Goal: Check status: Check status

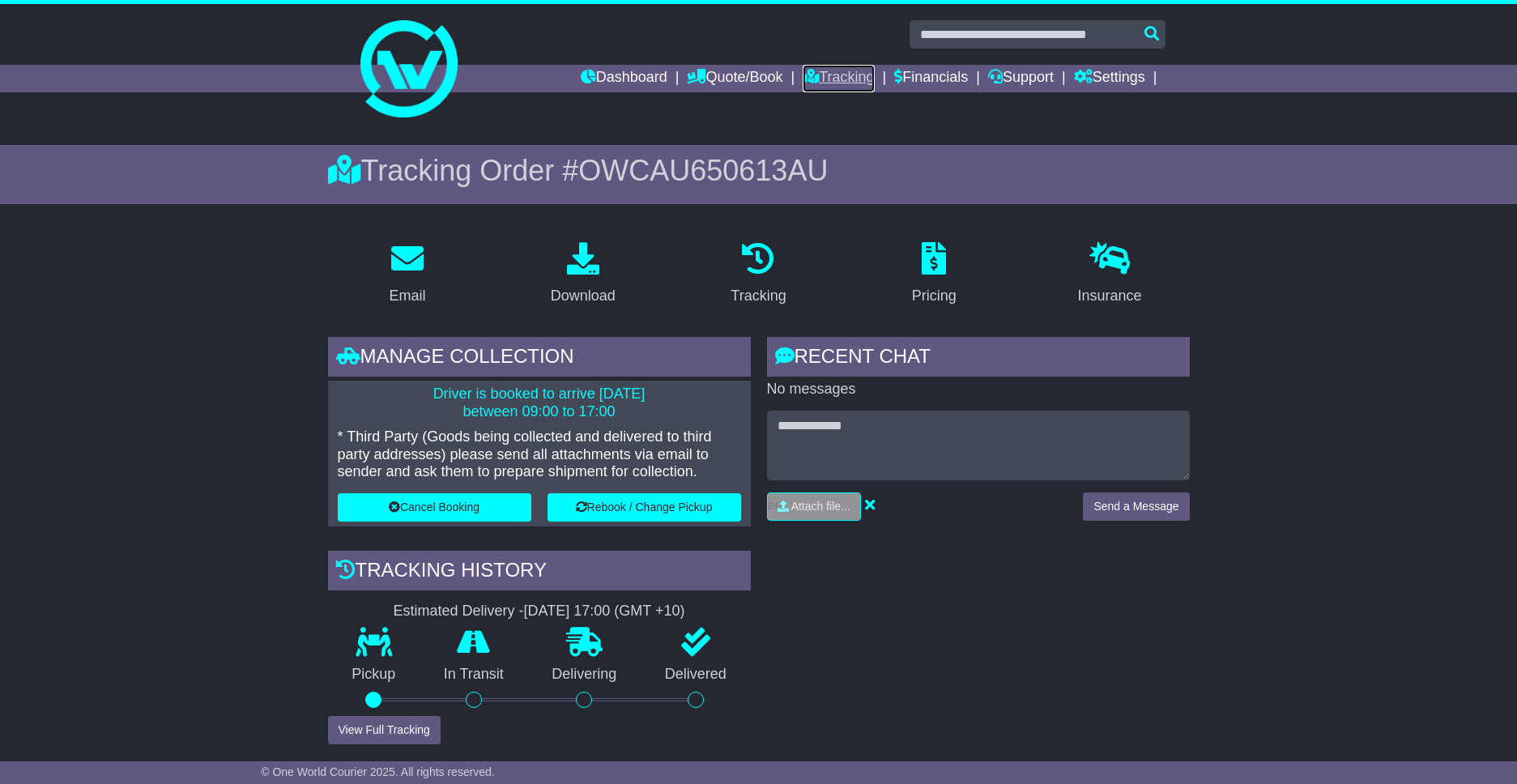
click at [822, 81] on link "Tracking" at bounding box center [838, 78] width 71 height 28
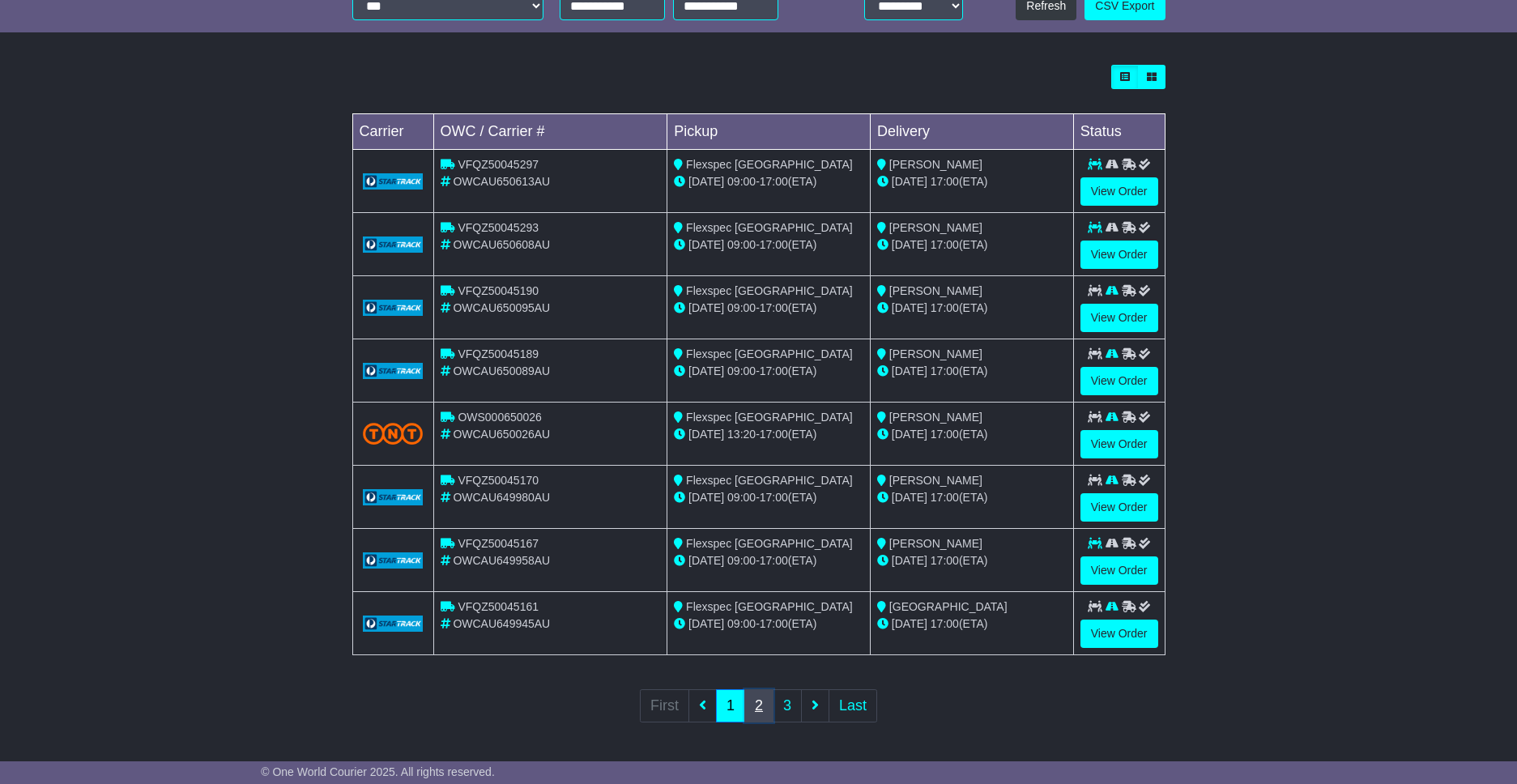
click at [755, 706] on link "2" at bounding box center [758, 706] width 29 height 33
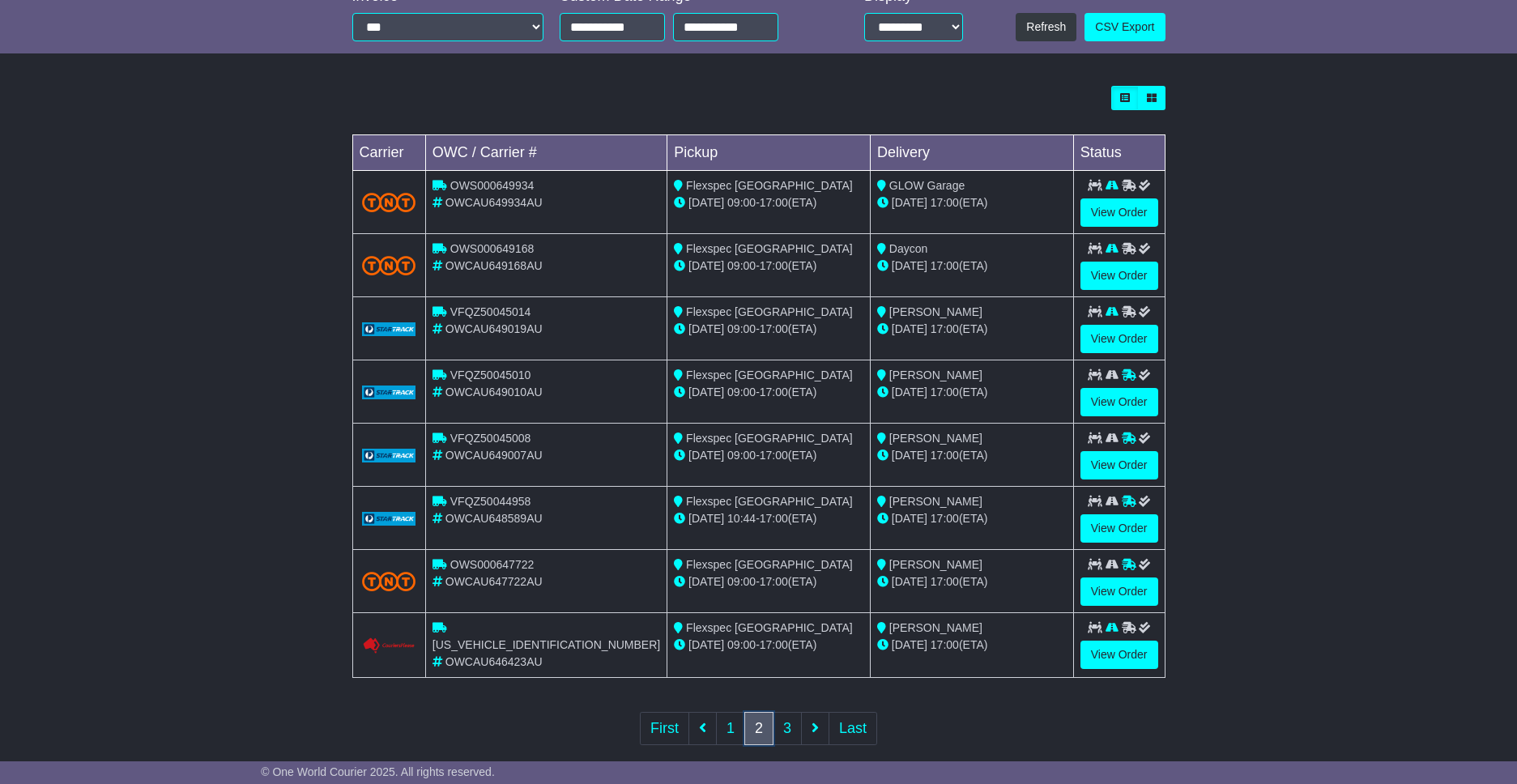
scroll to position [412, 0]
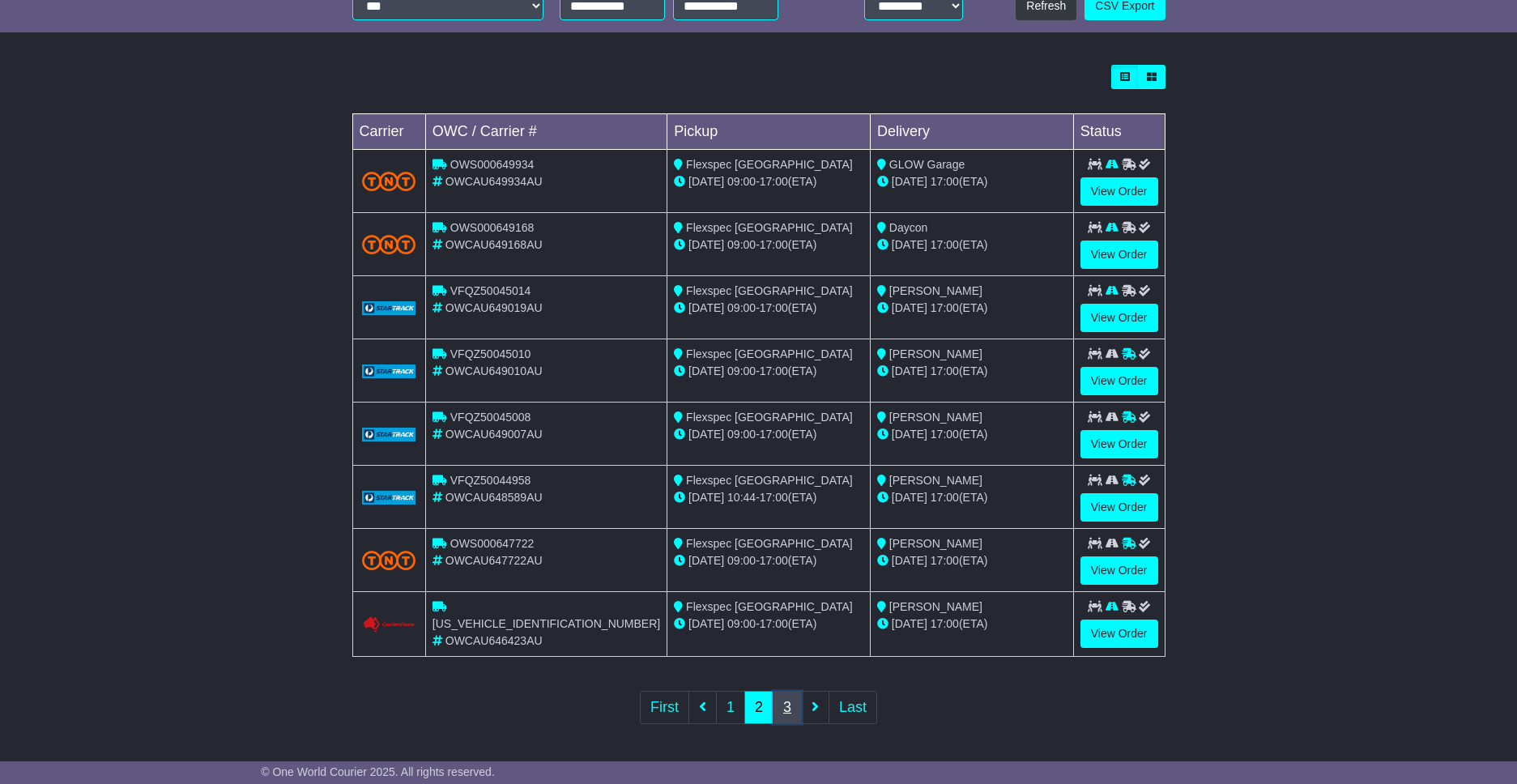
click at [790, 713] on link "3" at bounding box center [787, 707] width 29 height 33
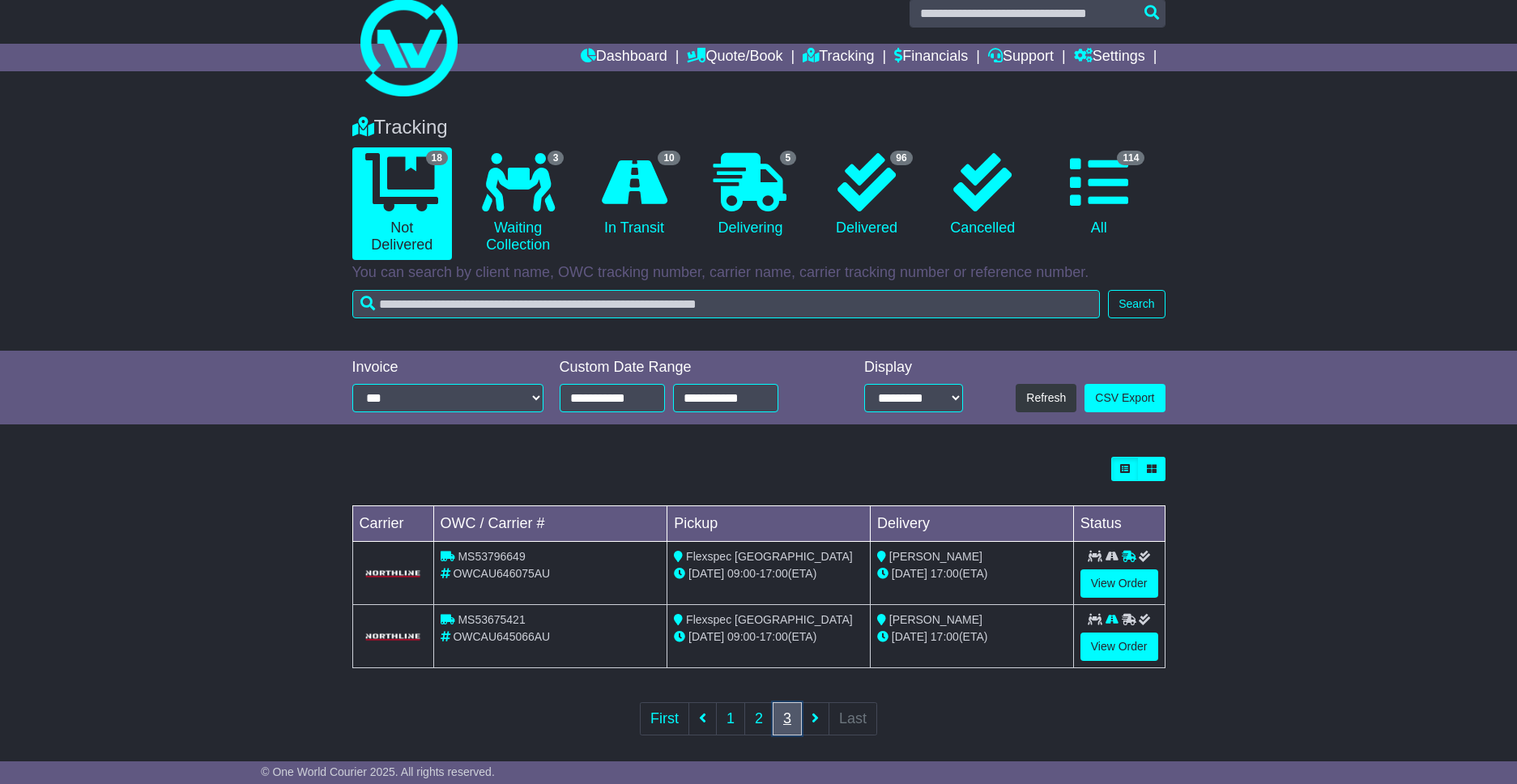
scroll to position [22, 0]
click at [727, 707] on link "1" at bounding box center [729, 718] width 29 height 33
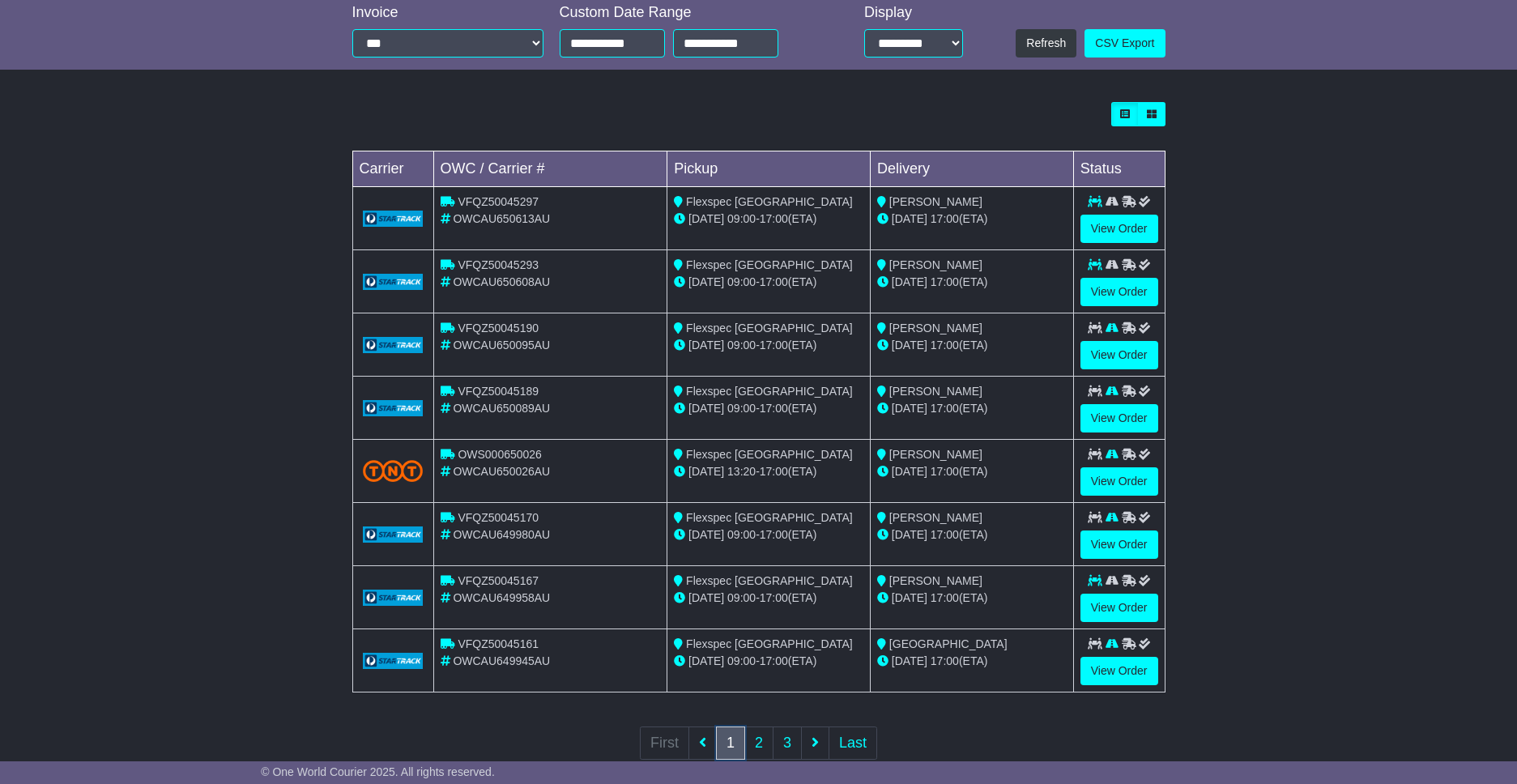
scroll to position [380, 0]
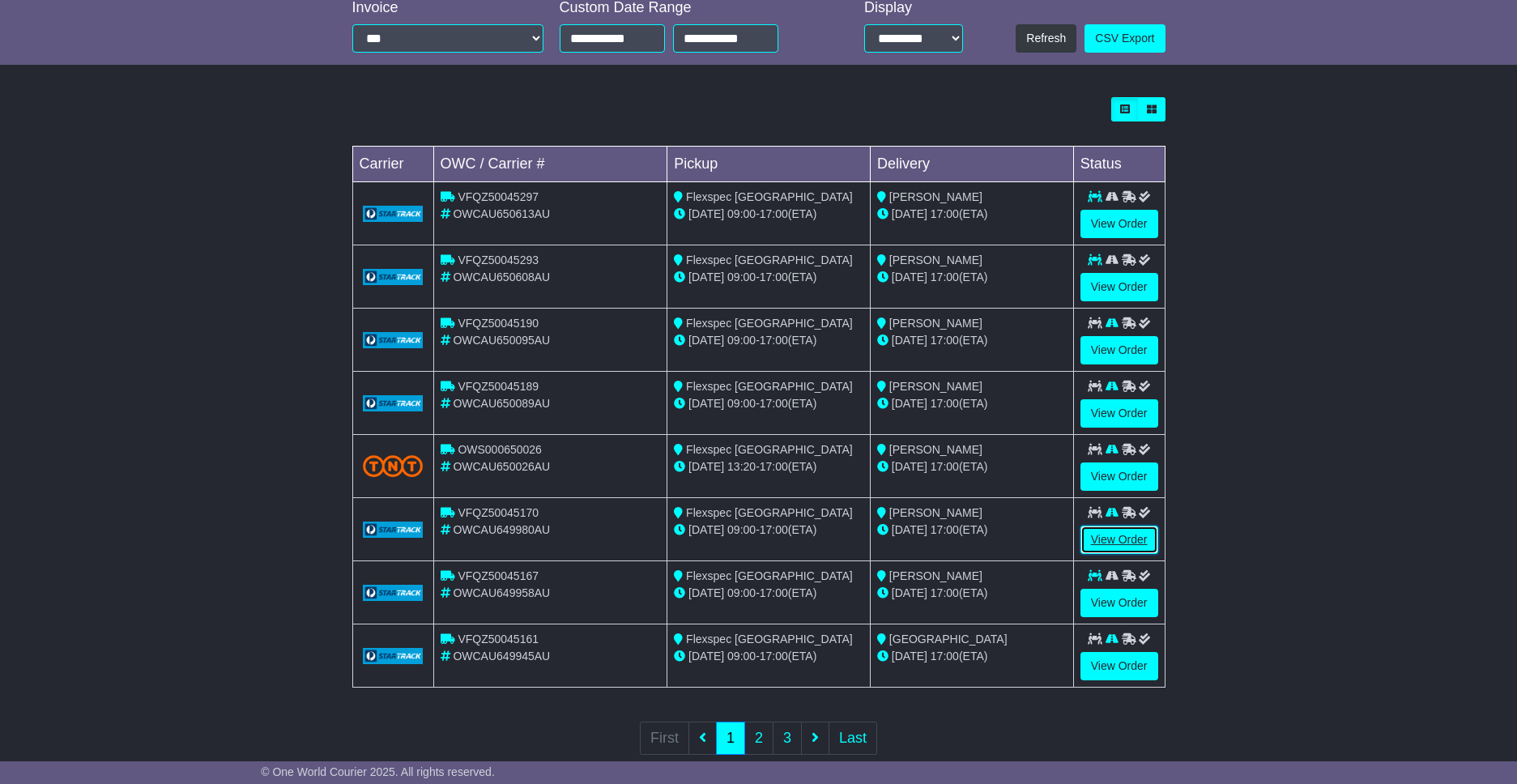
click at [1119, 541] on link "View Order" at bounding box center [1118, 539] width 77 height 29
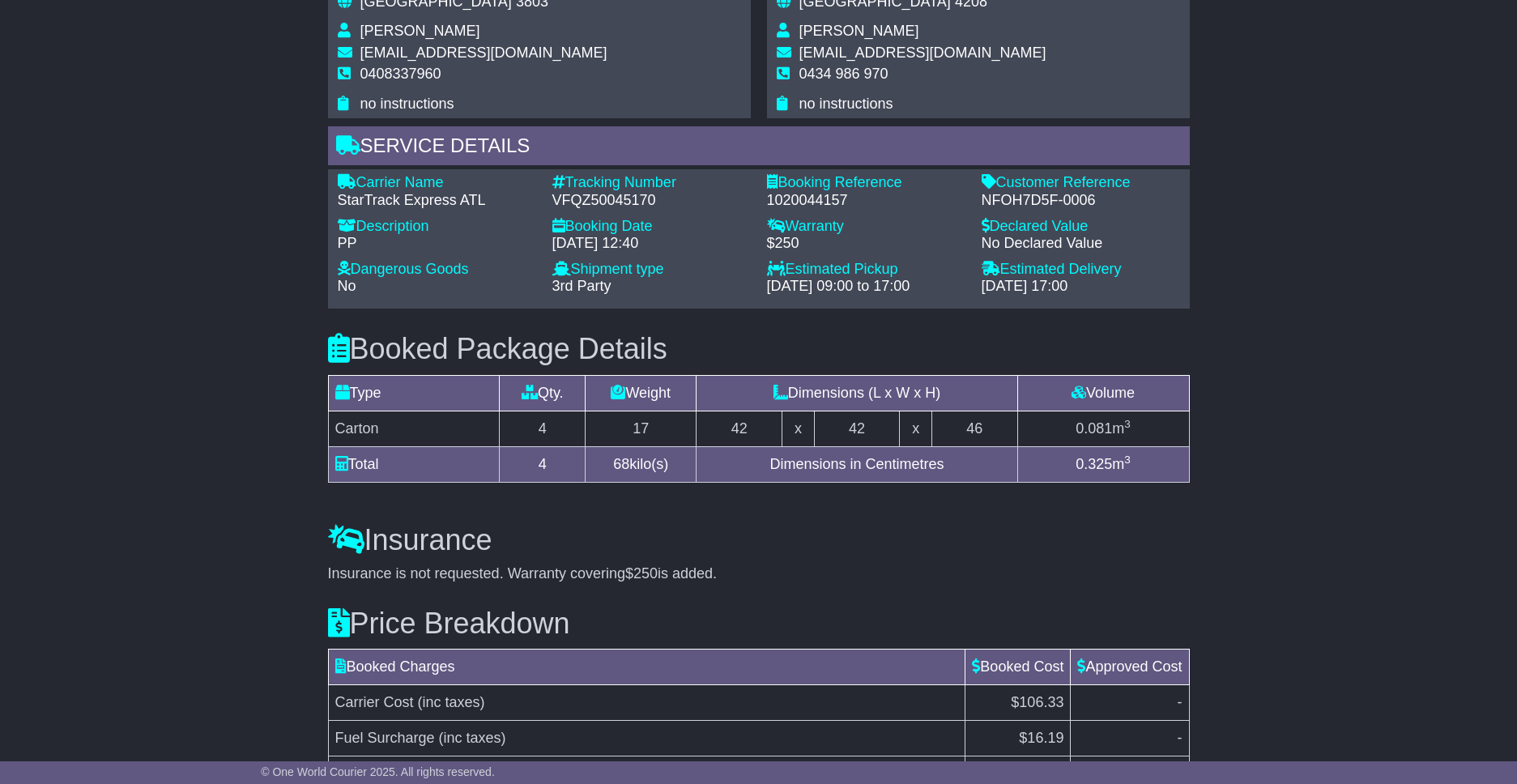
scroll to position [931, 0]
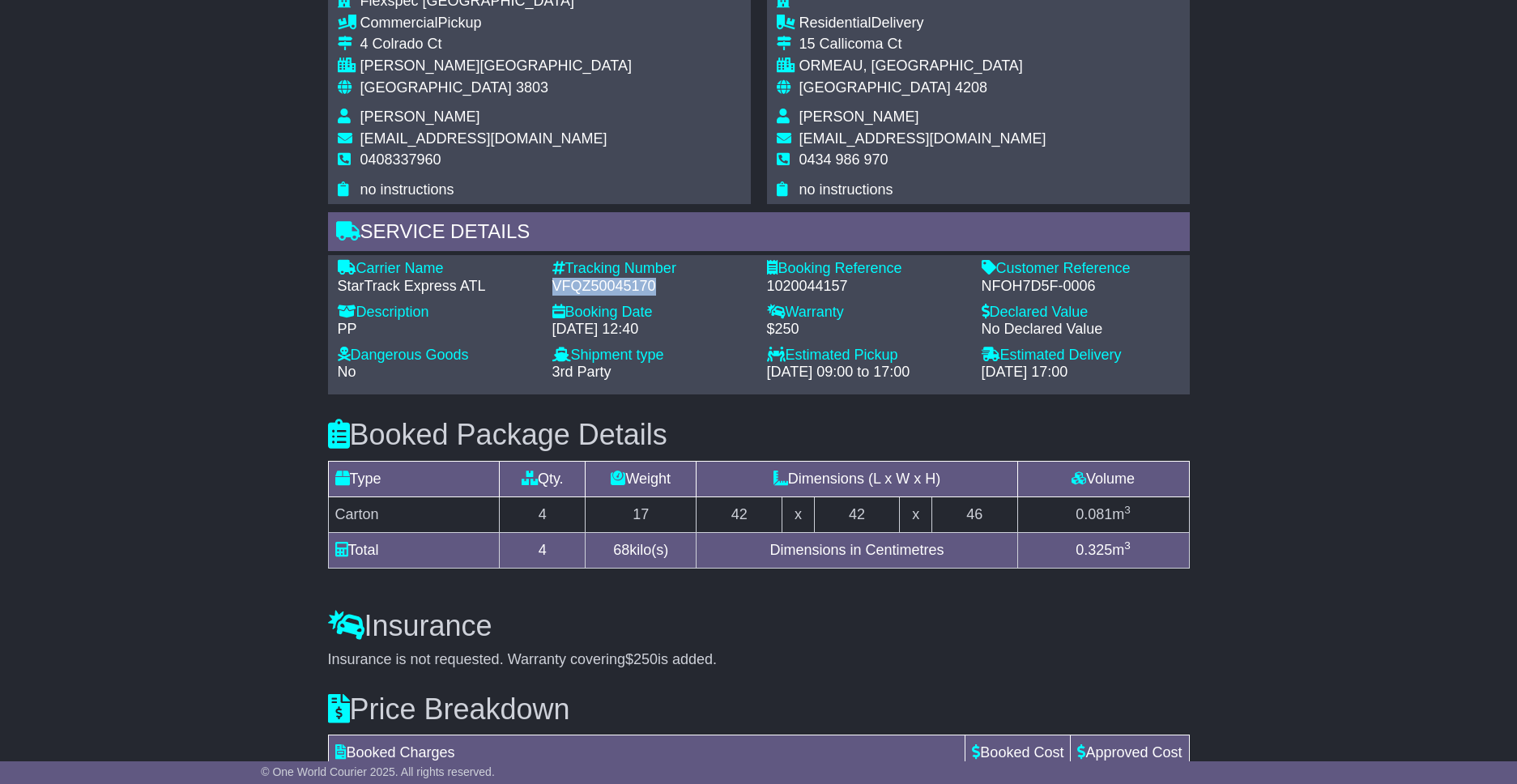
drag, startPoint x: 554, startPoint y: 283, endPoint x: 649, endPoint y: 285, distance: 95.0
click at [649, 285] on div "VFQZ50045170" at bounding box center [651, 286] width 198 height 17
copy div "VFQZ50045170"
